Goal: Task Accomplishment & Management: Use online tool/utility

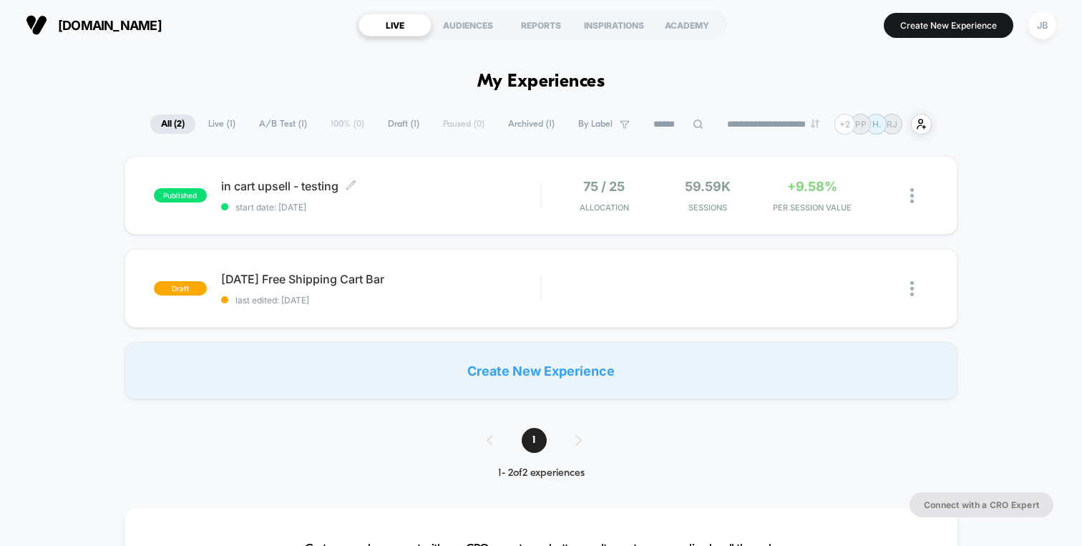
click at [308, 192] on span "in cart upsell - testing Click to edit experience details" at bounding box center [380, 186] width 319 height 14
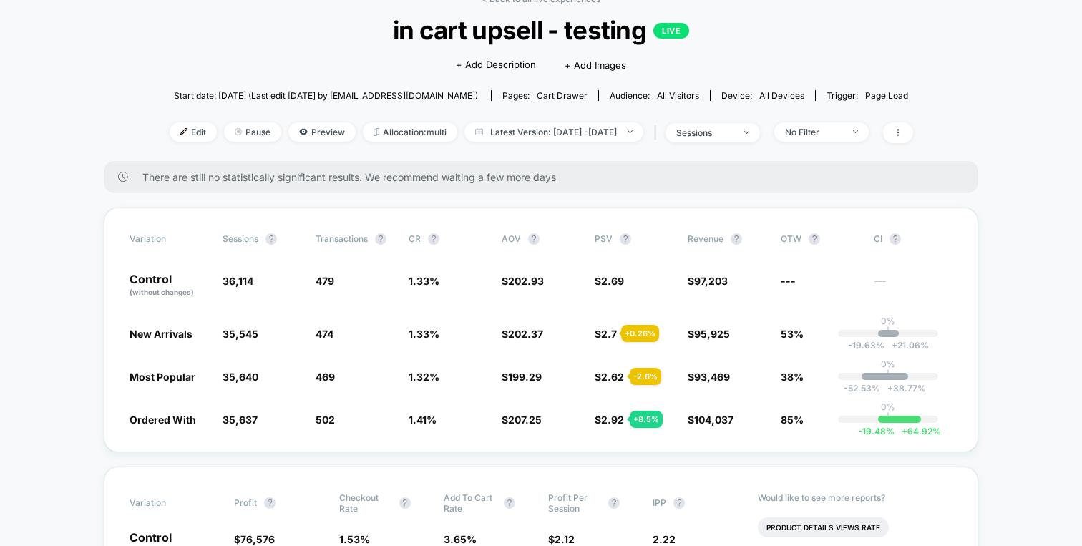
scroll to position [79, 0]
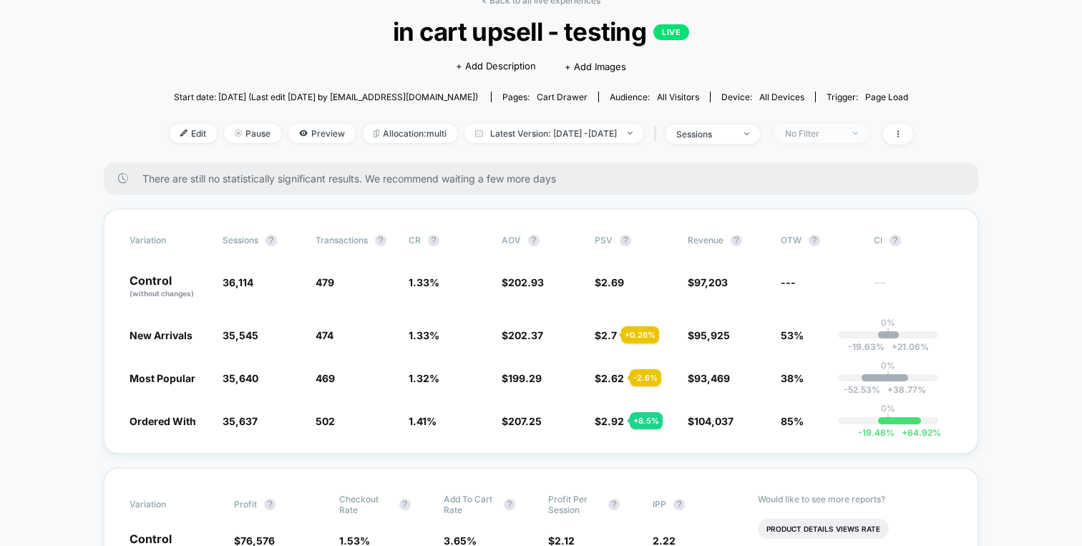
click at [837, 140] on span "No Filter" at bounding box center [821, 133] width 94 height 19
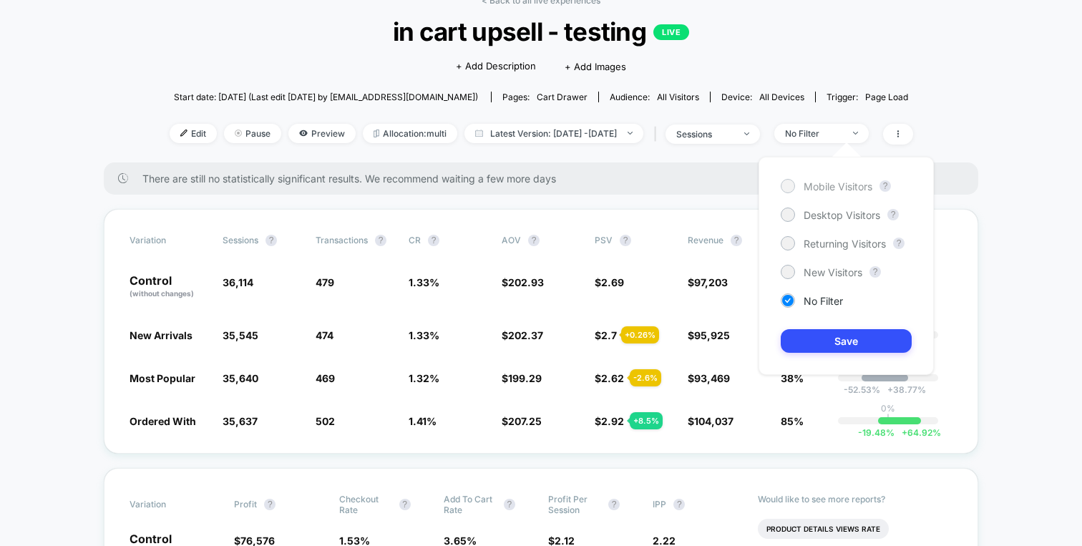
click at [825, 180] on span "Mobile Visitors" at bounding box center [838, 186] width 69 height 12
click at [820, 354] on div "Mobile Visitors ? Desktop Visitors ? Returning Visitors ? New Visitors ? No Fil…" at bounding box center [846, 266] width 175 height 218
click at [842, 338] on button "Save" at bounding box center [846, 341] width 131 height 24
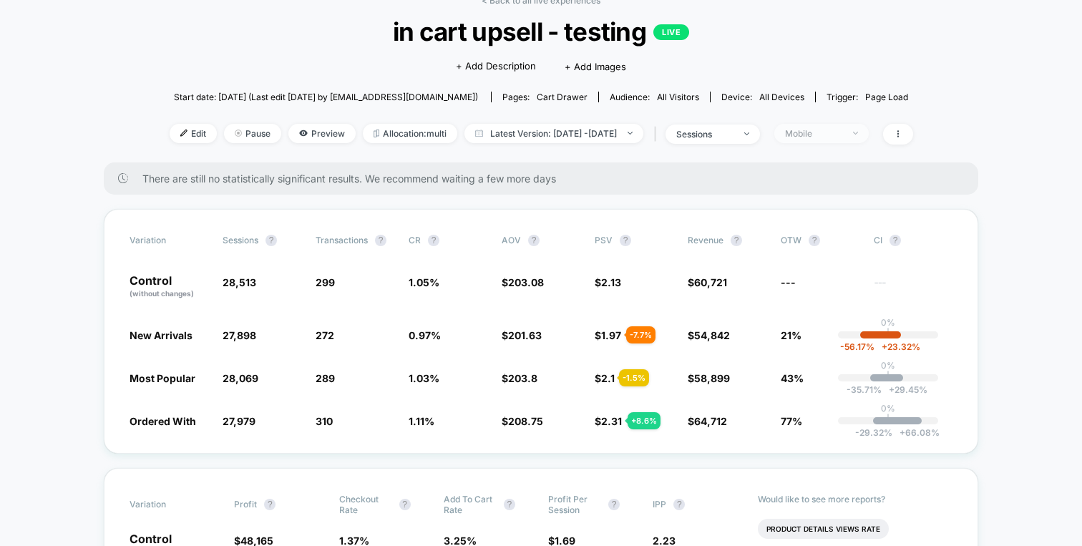
click at [842, 136] on div "Mobile" at bounding box center [813, 133] width 57 height 11
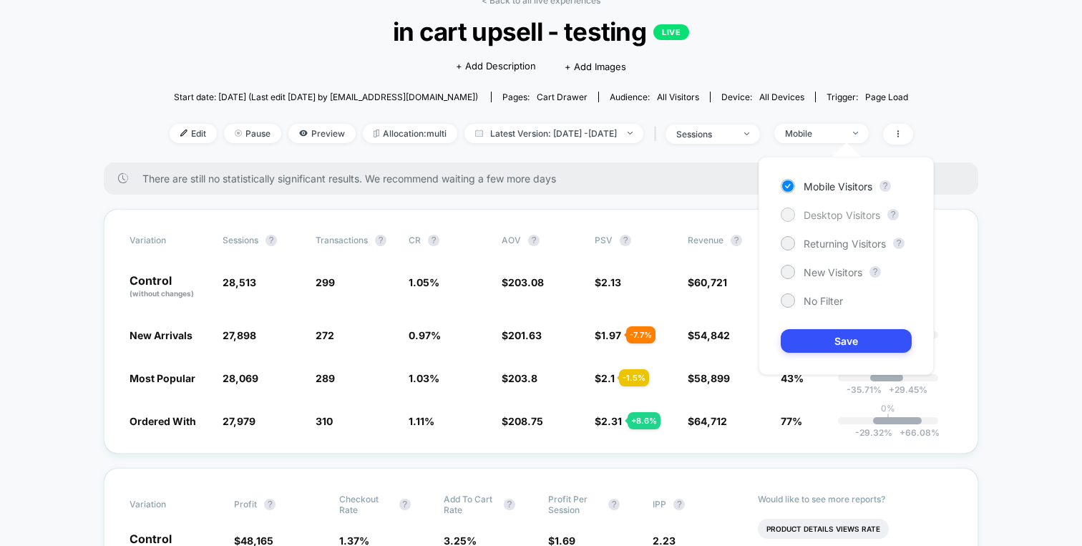
click at [831, 213] on span "Desktop Visitors" at bounding box center [842, 215] width 77 height 12
click at [844, 333] on button "Save" at bounding box center [846, 341] width 131 height 24
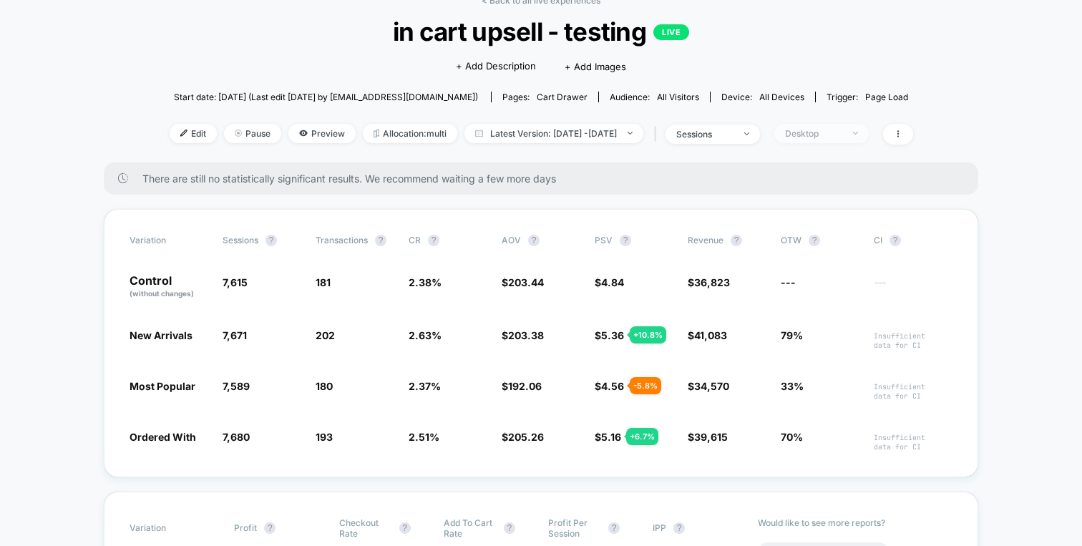
click at [827, 134] on div "Desktop" at bounding box center [813, 133] width 57 height 11
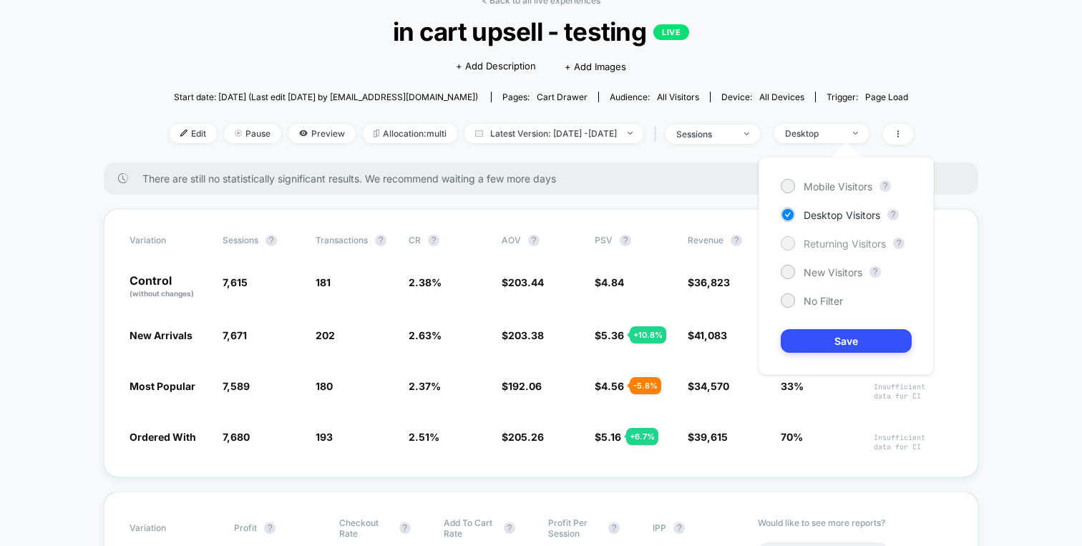
click at [826, 243] on span "Returning Visitors" at bounding box center [845, 244] width 82 height 12
click at [837, 334] on button "Save" at bounding box center [846, 341] width 131 height 24
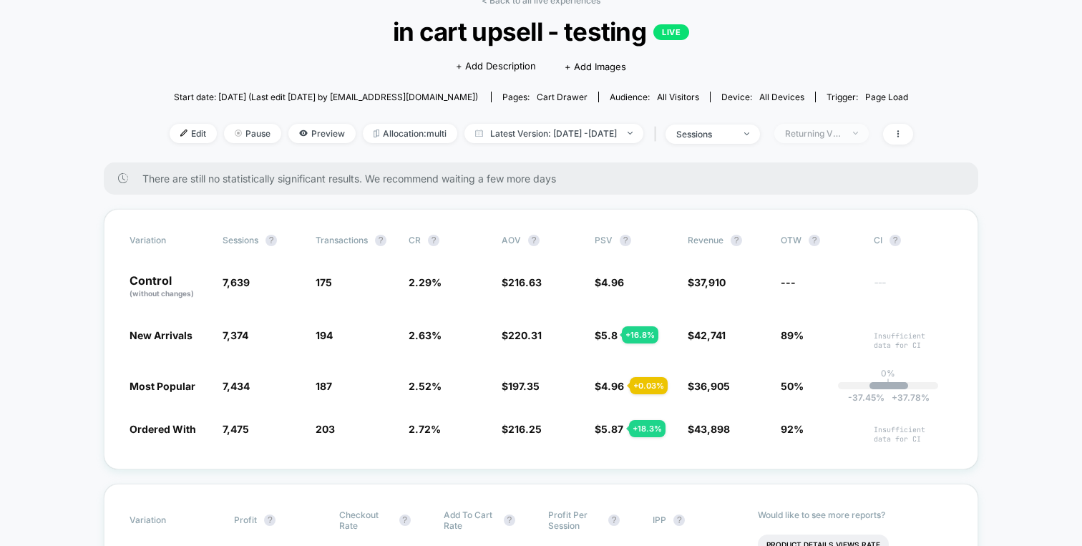
click at [864, 127] on span "Returning Visitors" at bounding box center [821, 133] width 94 height 19
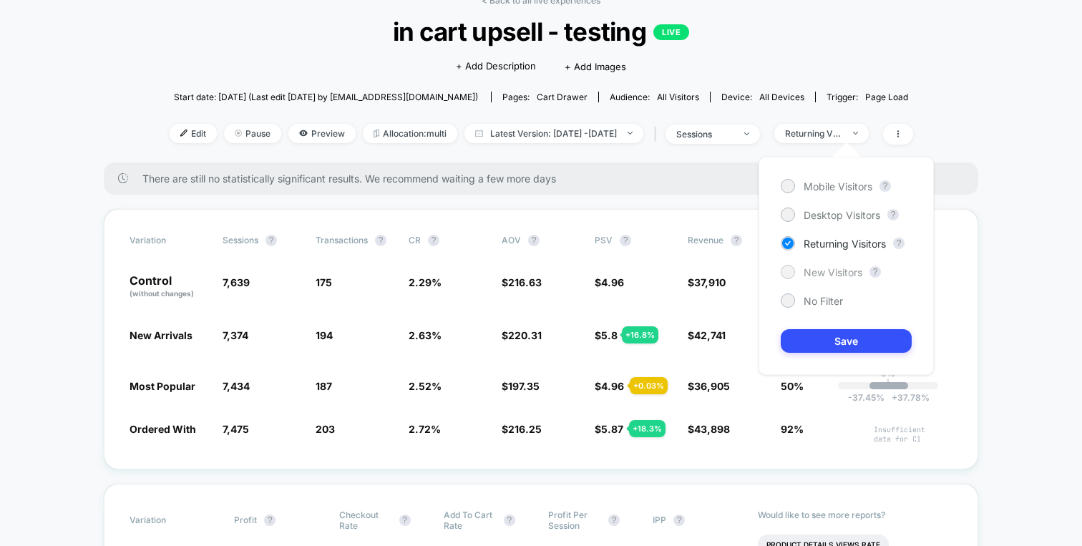
click at [802, 277] on div "New Visitors" at bounding box center [822, 272] width 82 height 14
click at [808, 341] on button "Save" at bounding box center [846, 341] width 131 height 24
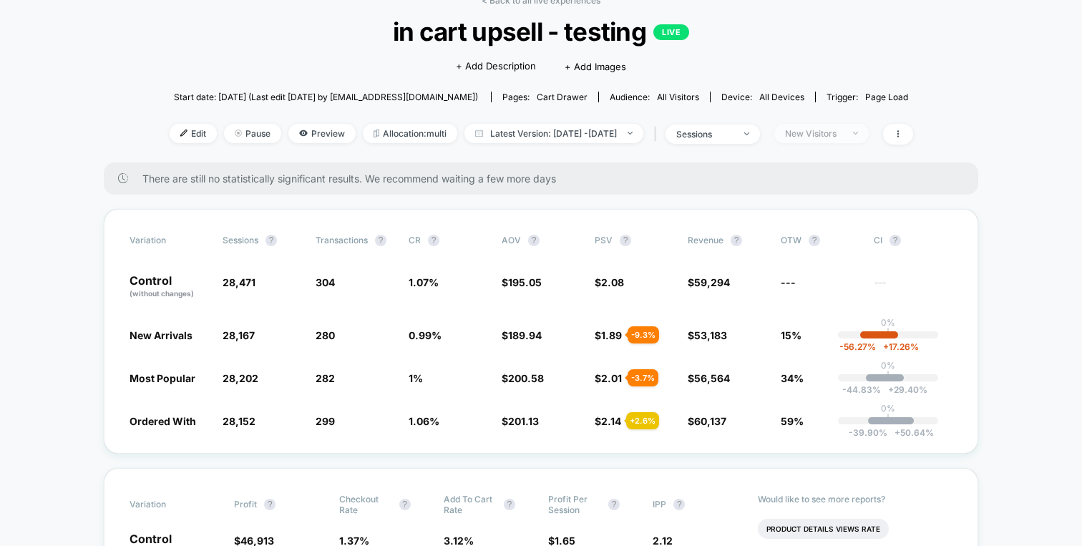
click at [842, 130] on div "New Visitors" at bounding box center [813, 133] width 57 height 11
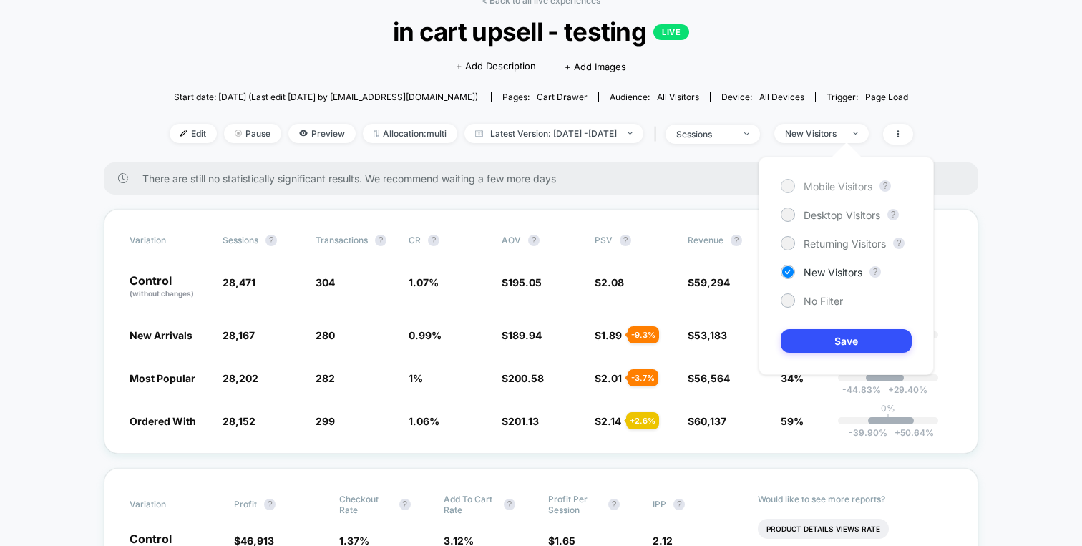
click at [826, 183] on span "Mobile Visitors" at bounding box center [838, 186] width 69 height 12
click at [797, 306] on div "No Filter" at bounding box center [812, 300] width 62 height 14
click at [800, 334] on button "Save" at bounding box center [846, 341] width 131 height 24
